Goal: Check status

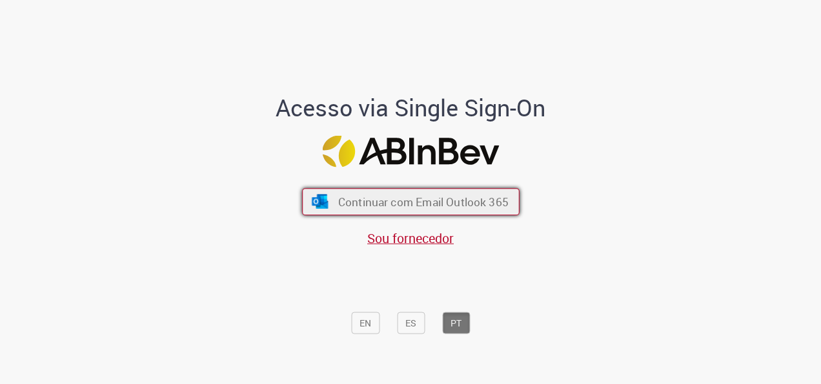
click at [457, 201] on span "Continuar com Email Outlook 365" at bounding box center [423, 201] width 170 height 15
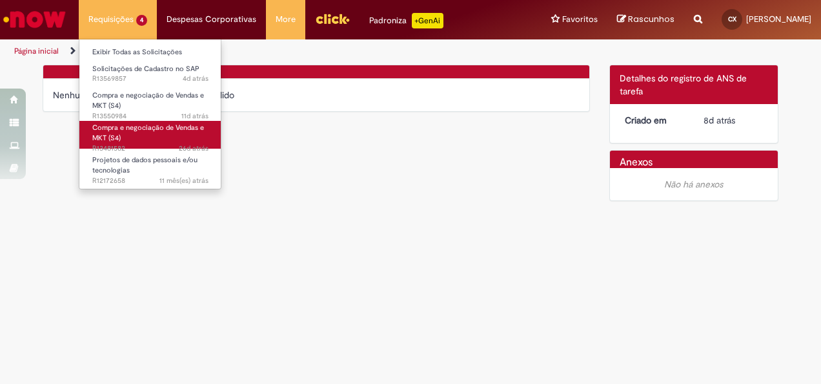
click at [138, 126] on span "Compra e negociação de Vendas e MKT (S4)" at bounding box center [148, 133] width 112 height 20
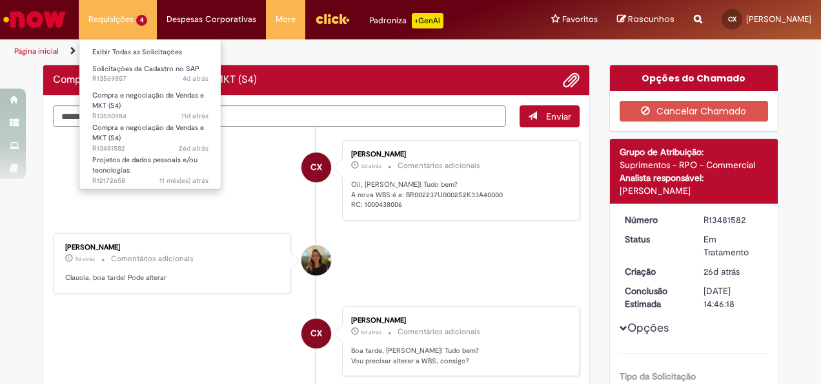
click at [139, 28] on li "Requisições 4 Exibir Todas as Solicitações Solicitações de Cadastro no SAP 4d a…" at bounding box center [118, 19] width 78 height 39
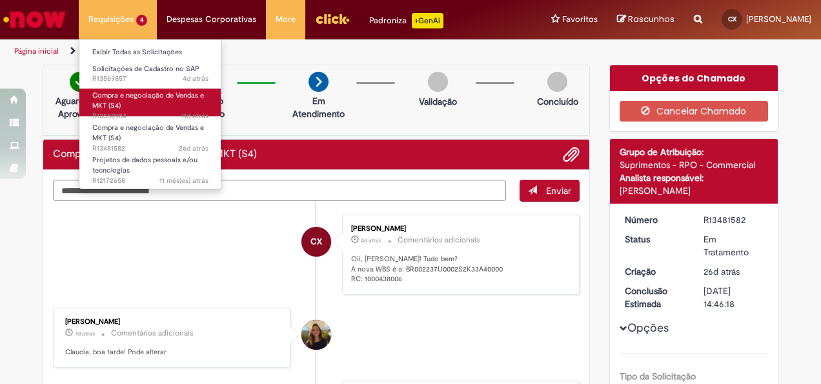
click at [132, 97] on span "Compra e negociação de Vendas e MKT (S4)" at bounding box center [148, 100] width 112 height 20
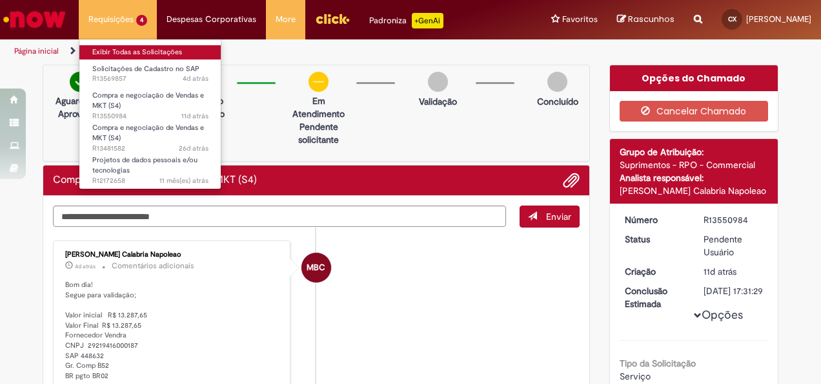
click at [161, 55] on link "Exibir Todas as Solicitações" at bounding box center [150, 52] width 142 height 14
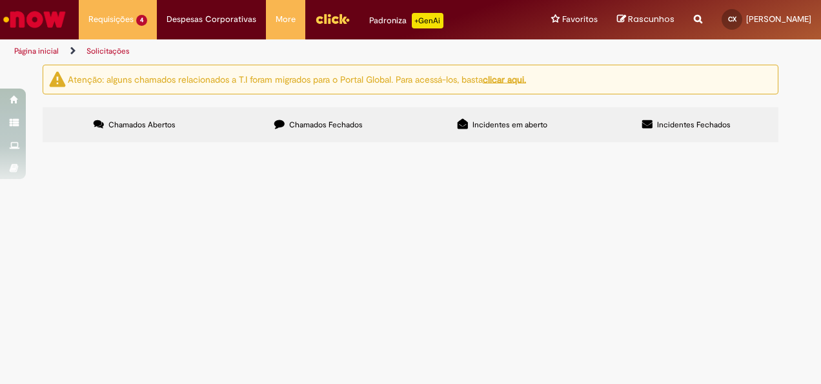
click at [325, 129] on label "Chamados Fechados" at bounding box center [319, 124] width 184 height 35
click at [0, 0] on span "Compra e negociação de Vendas e MKT (S4)" at bounding box center [0, 0] width 0 height 0
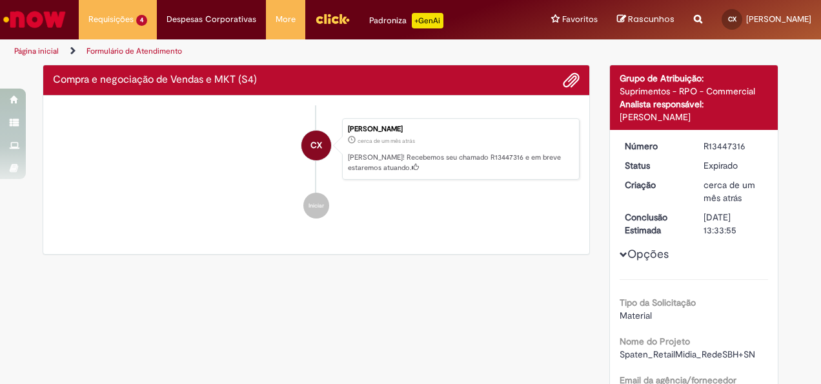
click at [435, 232] on ul "CX Claudia Perdigao Xavier cerca de um mês atrás cerca de um mês atrás Ola! Rec…" at bounding box center [316, 168] width 527 height 127
